Goal: Task Accomplishment & Management: Use online tool/utility

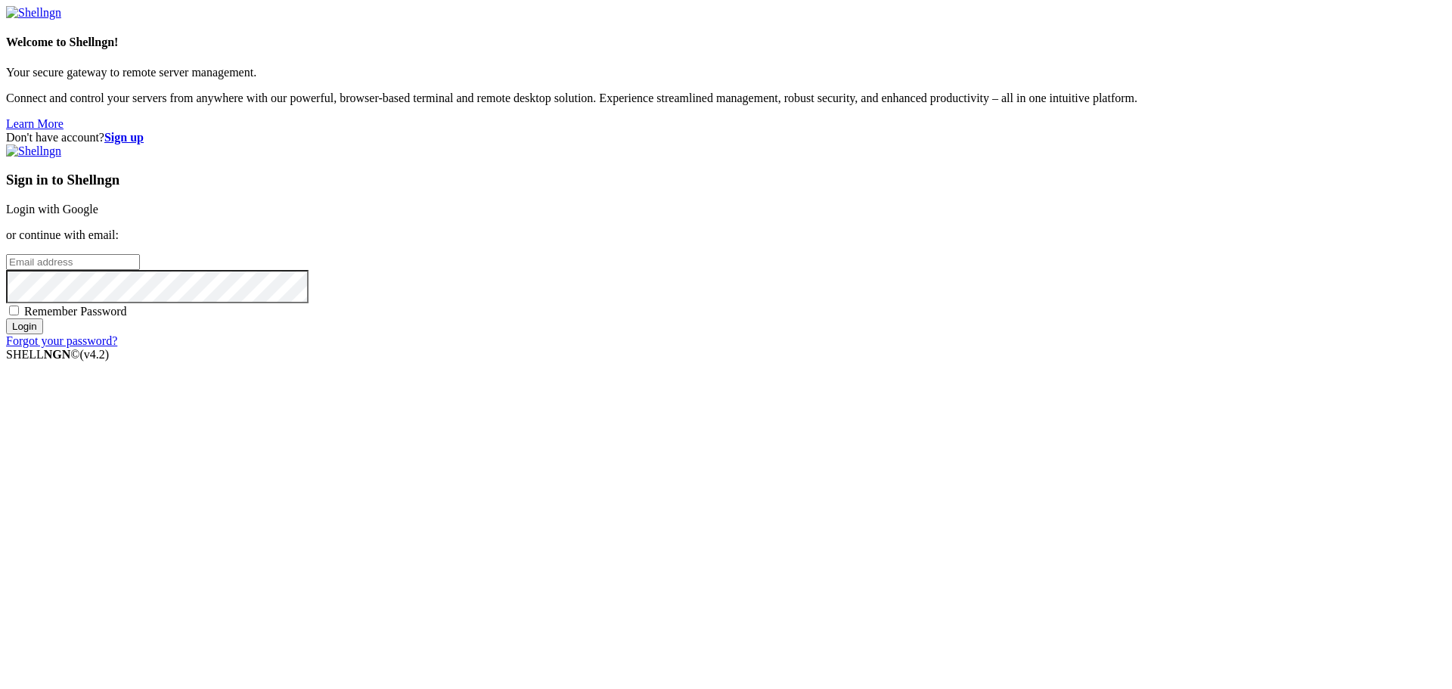
click at [140, 270] on input "email" at bounding box center [73, 262] width 134 height 16
paste input "[EMAIL_ADDRESS][DOMAIN_NAME]"
type input "[EMAIL_ADDRESS][DOMAIN_NAME]"
click at [43, 334] on input "Login" at bounding box center [24, 326] width 37 height 16
click at [43, 348] on input "Login" at bounding box center [24, 340] width 37 height 16
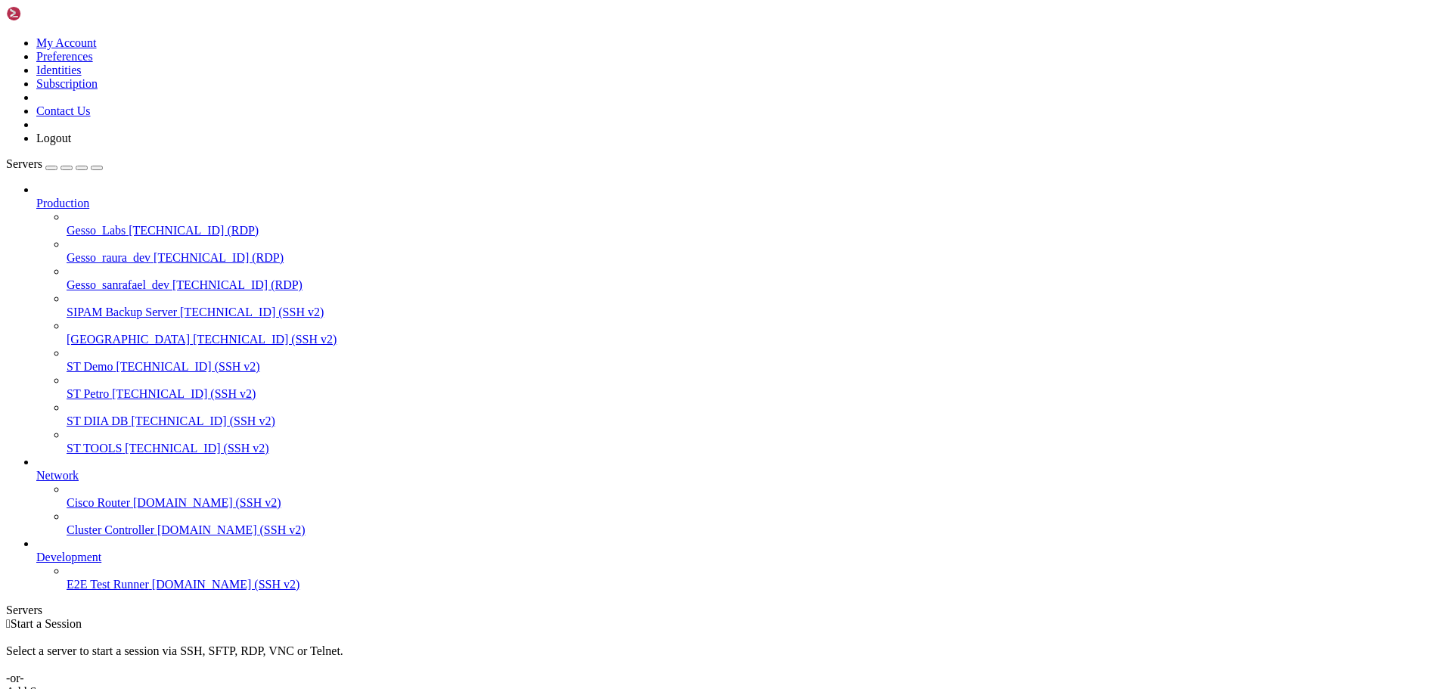
click at [172, 278] on span "[TECHNICAL_ID] (RDP)" at bounding box center [237, 284] width 130 height 13
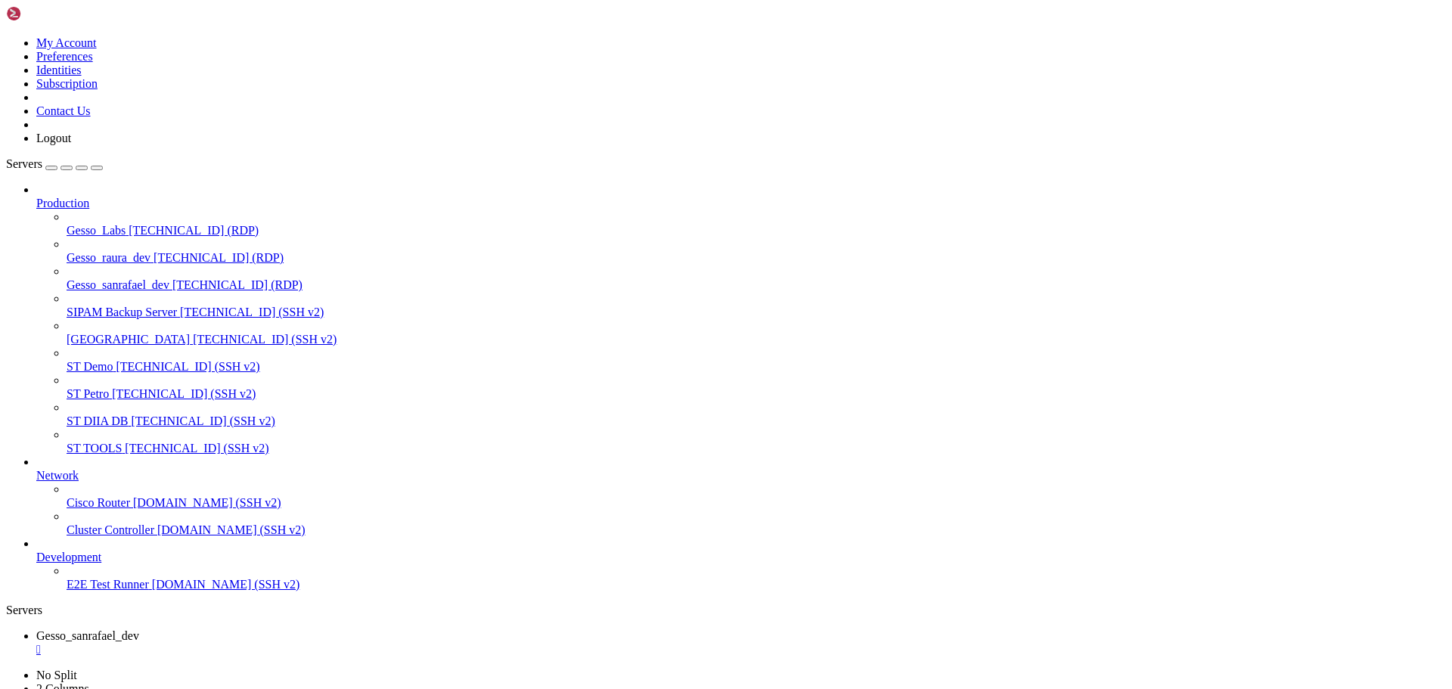
drag, startPoint x: 602, startPoint y: 992, endPoint x: 379, endPoint y: 1031, distance: 226.5
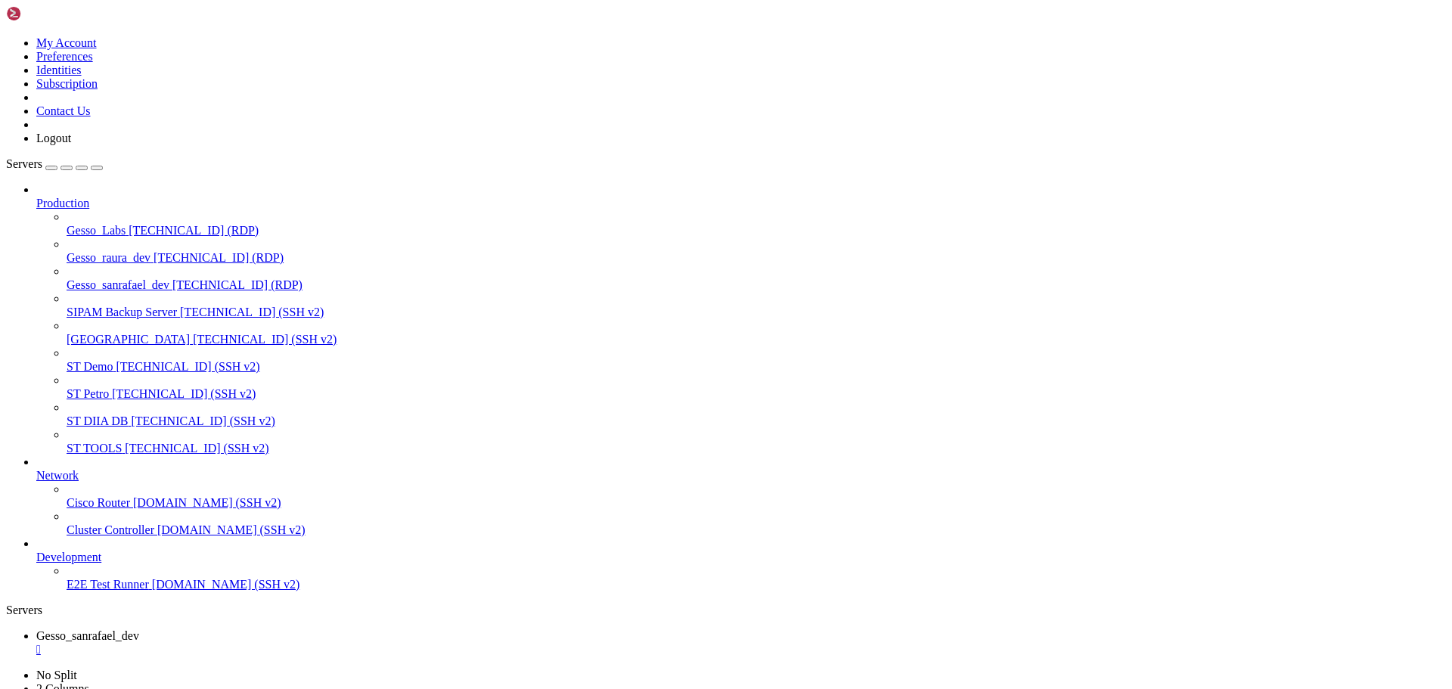
drag, startPoint x: 526, startPoint y: 1196, endPoint x: 420, endPoint y: 835, distance: 376.6
